Goal: Transaction & Acquisition: Book appointment/travel/reservation

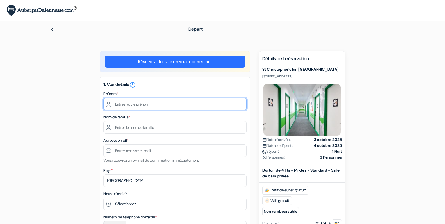
click at [189, 105] on input "text" at bounding box center [174, 104] width 143 height 13
type input "[PERSON_NAME]"
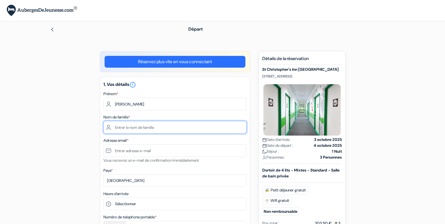
type input "Jacquier"
type input "[EMAIL_ADDRESS][DOMAIN_NAME]"
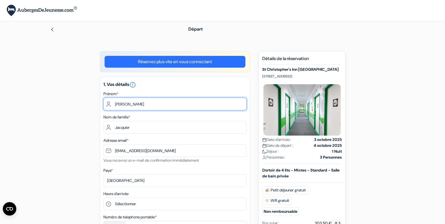
type input "7 88 94 43 55"
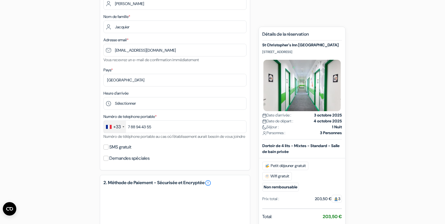
scroll to position [115, 0]
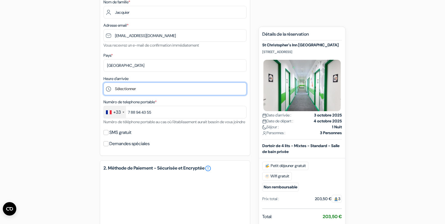
click at [150, 86] on select "Sélectionner 1:00 2:00 3:00 4:00 5:00 6:00 7:00 8:00 9:00 10:00 11:00 12:00 13:…" at bounding box center [174, 89] width 143 height 13
select select "19"
click at [103, 83] on select "Sélectionner 1:00 2:00 3:00 4:00 5:00 6:00 7:00 8:00 9:00 10:00 11:00 12:00 13:…" at bounding box center [174, 89] width 143 height 13
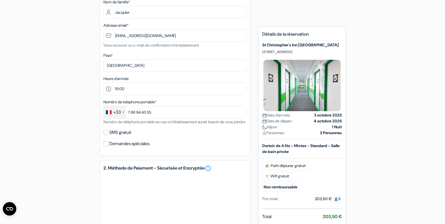
click at [126, 137] on label "SMS gratuit" at bounding box center [120, 133] width 22 height 8
click at [109, 135] on input "SMS gratuit" at bounding box center [105, 132] width 5 height 5
checkbox input "true"
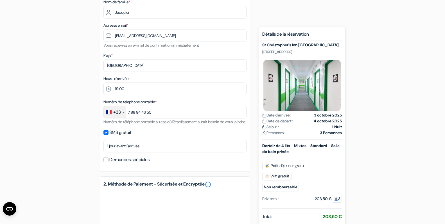
click at [54, 178] on div "add_box [GEOGRAPHIC_DATA] [STREET_ADDRESS] done done" at bounding box center [222, 160] width 371 height 448
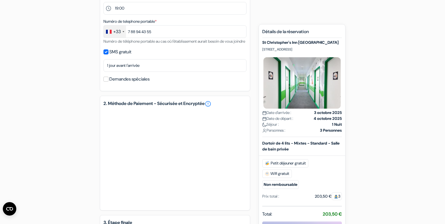
scroll to position [216, 0]
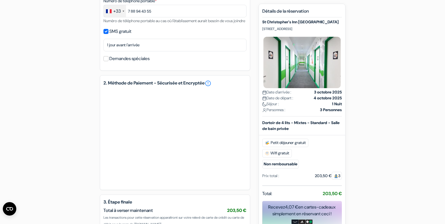
click at [76, 195] on div "add_box [GEOGRAPHIC_DATA] [STREET_ADDRESS] done done" at bounding box center [222, 59] width 371 height 448
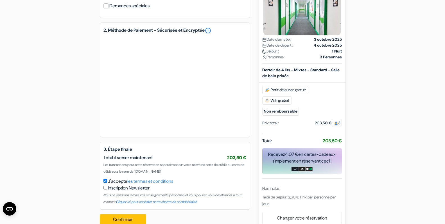
scroll to position [288, 0]
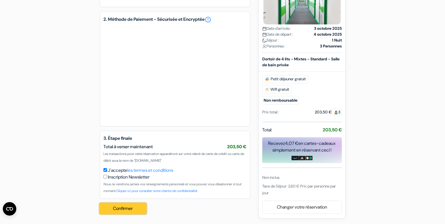
click at [119, 210] on button "Confirmer Loading..." at bounding box center [123, 209] width 47 height 11
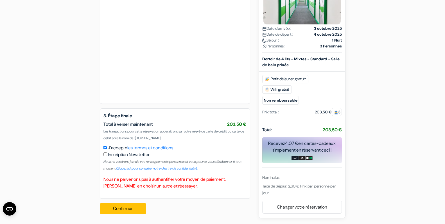
scroll to position [310, 0]
click at [129, 207] on button "Confirmer Loading..." at bounding box center [123, 209] width 47 height 11
